Goal: Task Accomplishment & Management: Manage account settings

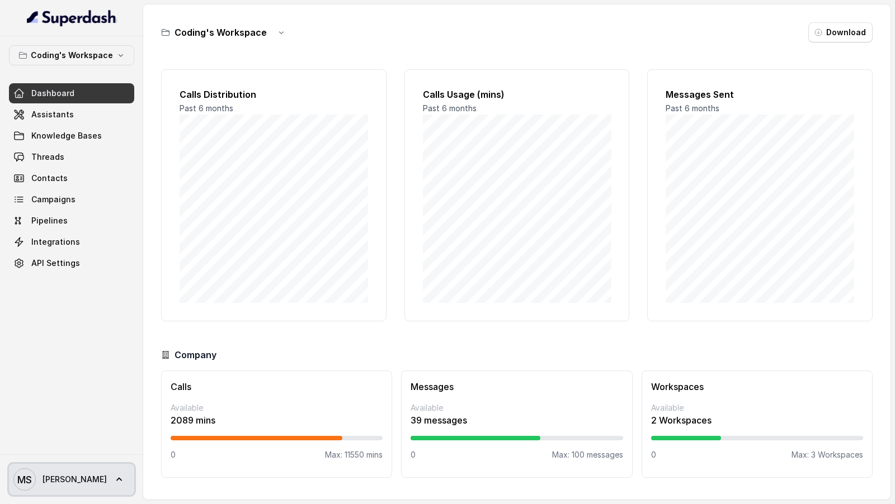
click at [27, 485] on text "MS" at bounding box center [24, 480] width 15 height 12
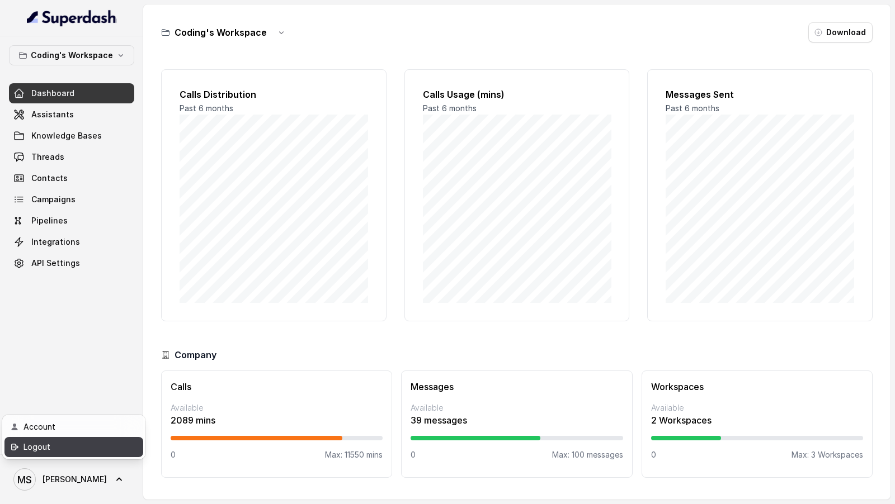
click at [90, 449] on div "Logout" at bounding box center [70, 447] width 95 height 13
